Goal: Browse casually: Explore the website without a specific task or goal

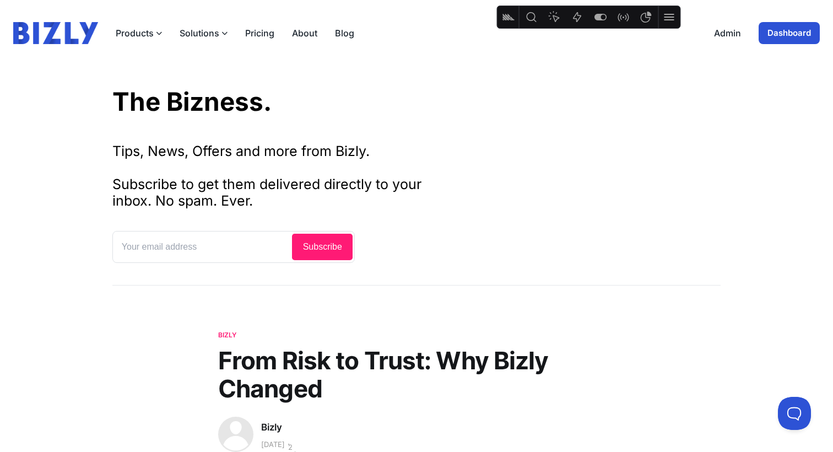
click at [37, 45] on header "Products Bizly Scores Free business assessment Bizly Reports Detailed business …" at bounding box center [416, 33] width 833 height 66
click at [38, 35] on img at bounding box center [55, 33] width 85 height 22
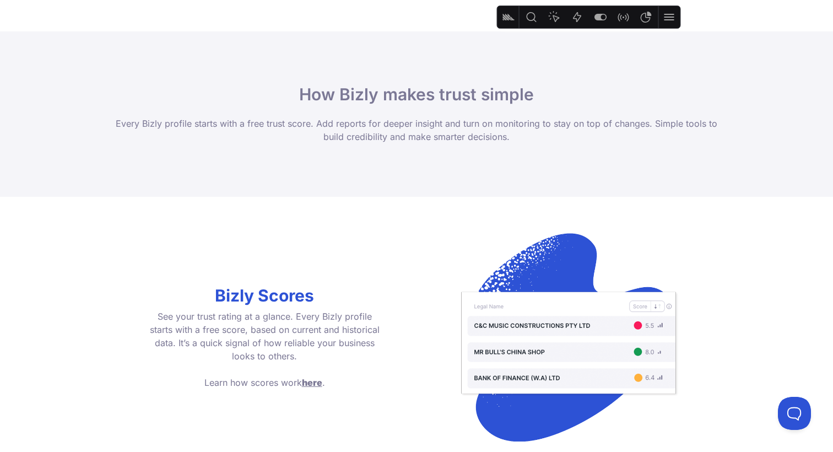
scroll to position [781, 0]
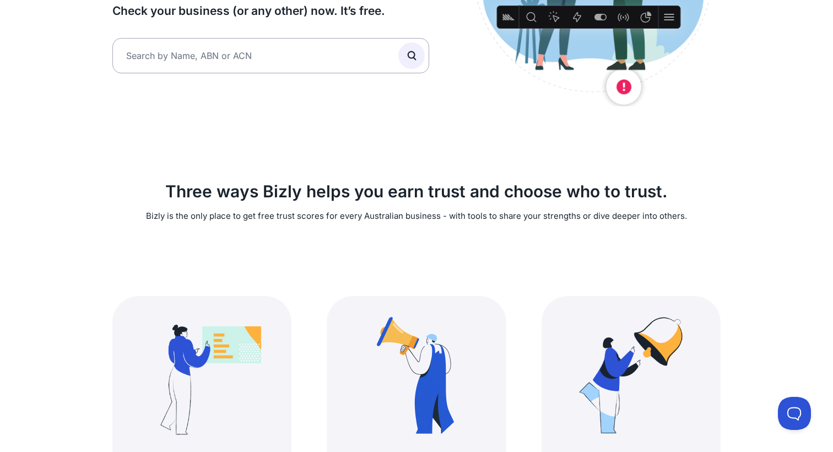
scroll to position [253, 0]
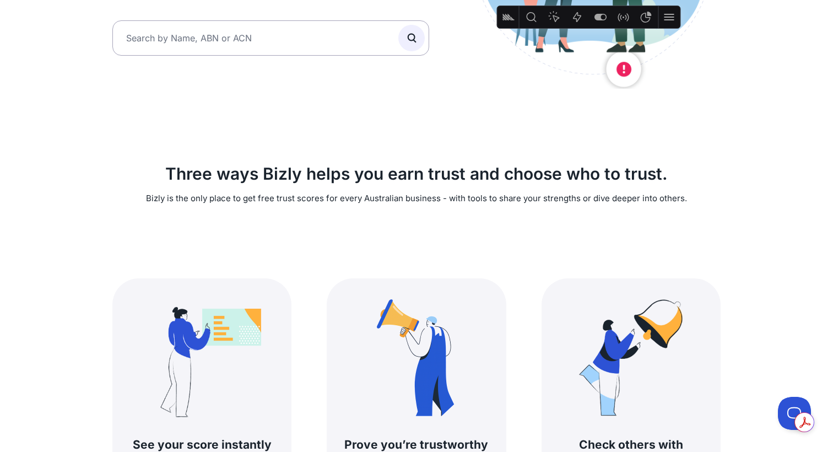
click at [351, 104] on div "Trust is how you stand out who you work with how you grow how you stand out Wit…" at bounding box center [416, 185] width 635 height 745
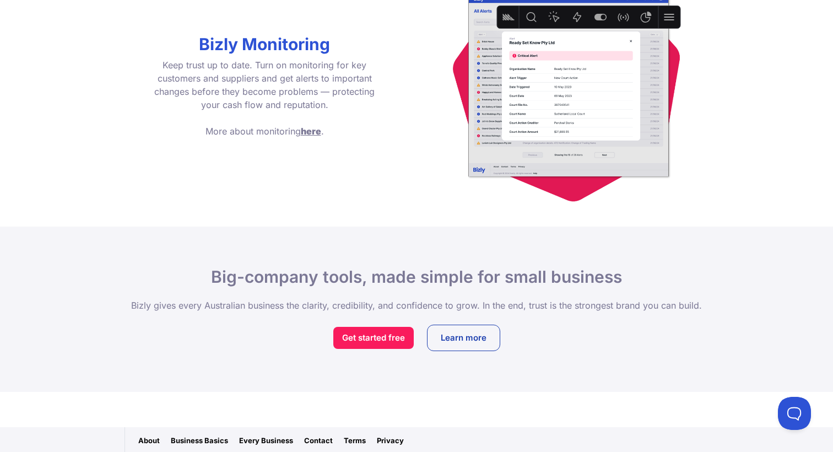
scroll to position [1627, 0]
